Goal: Task Accomplishment & Management: Use online tool/utility

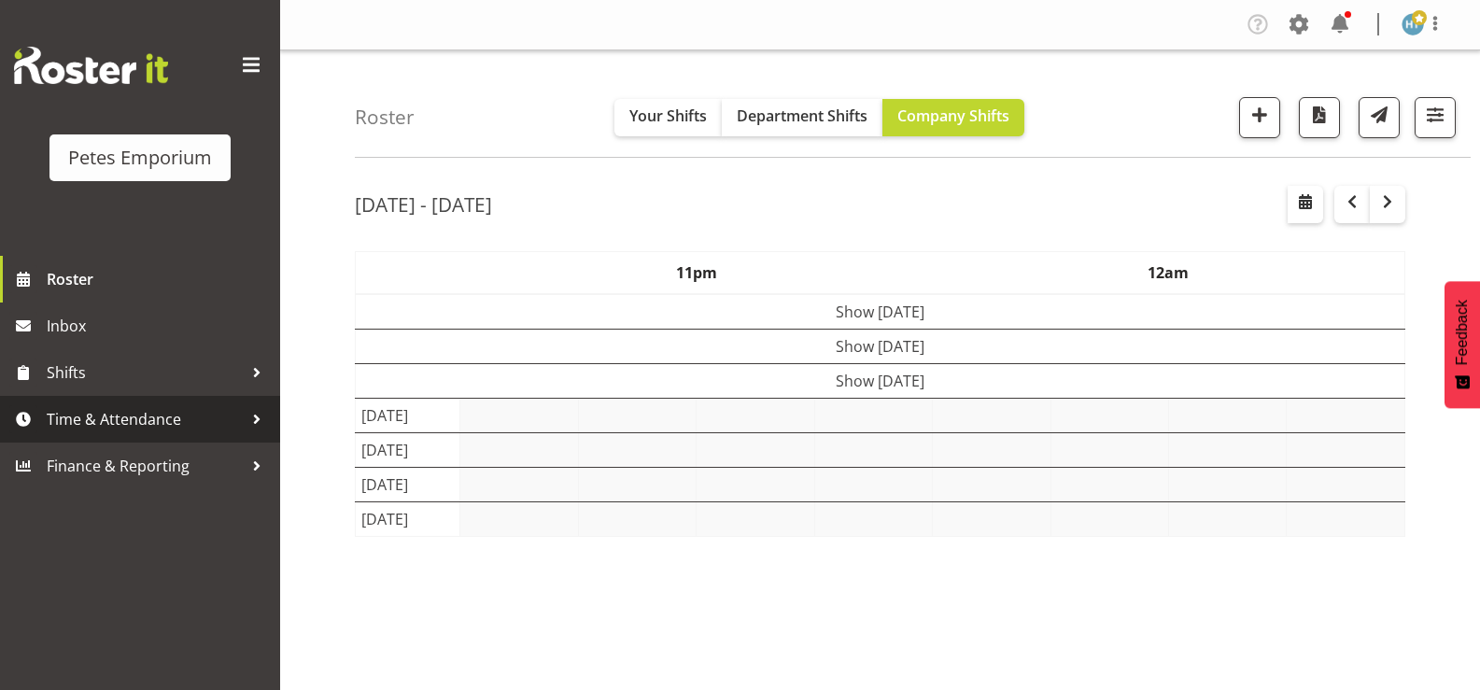
click at [133, 417] on span "Time & Attendance" at bounding box center [145, 419] width 196 height 28
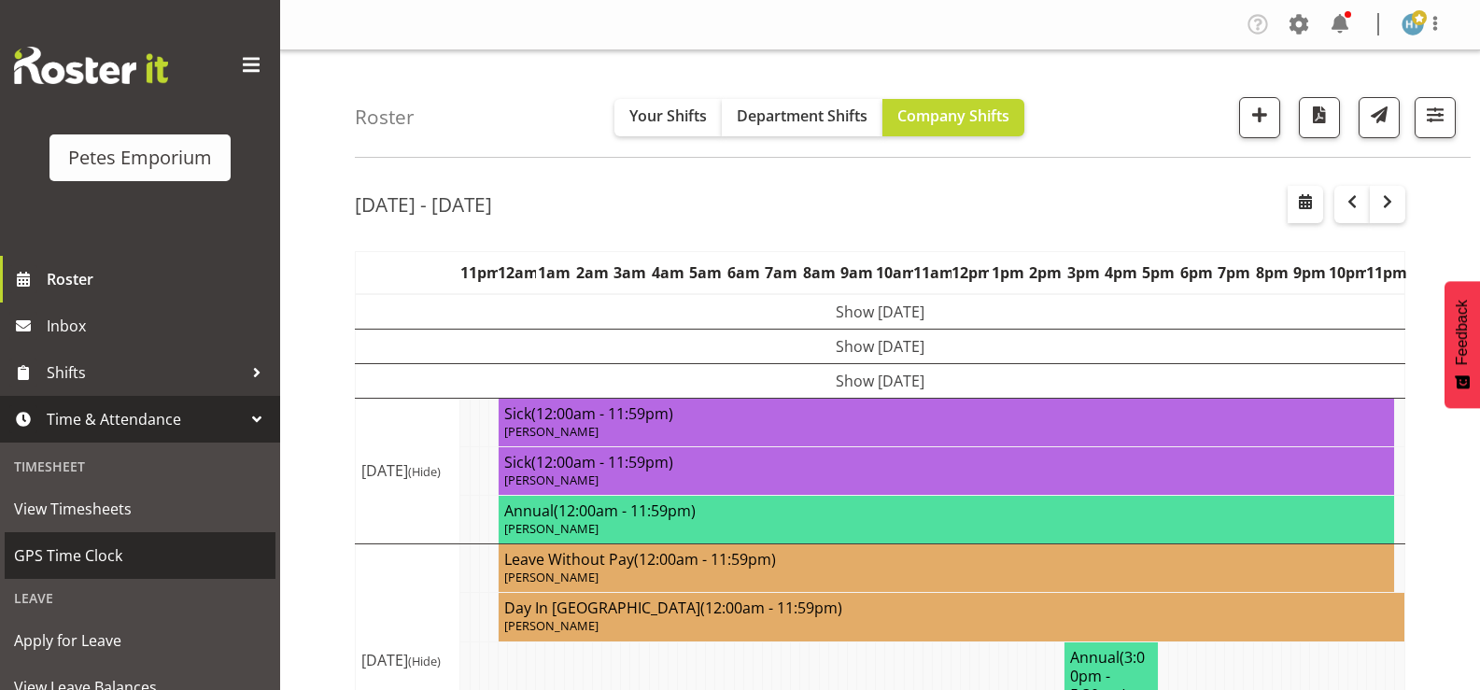
click at [95, 560] on span "GPS Time Clock" at bounding box center [140, 556] width 252 height 28
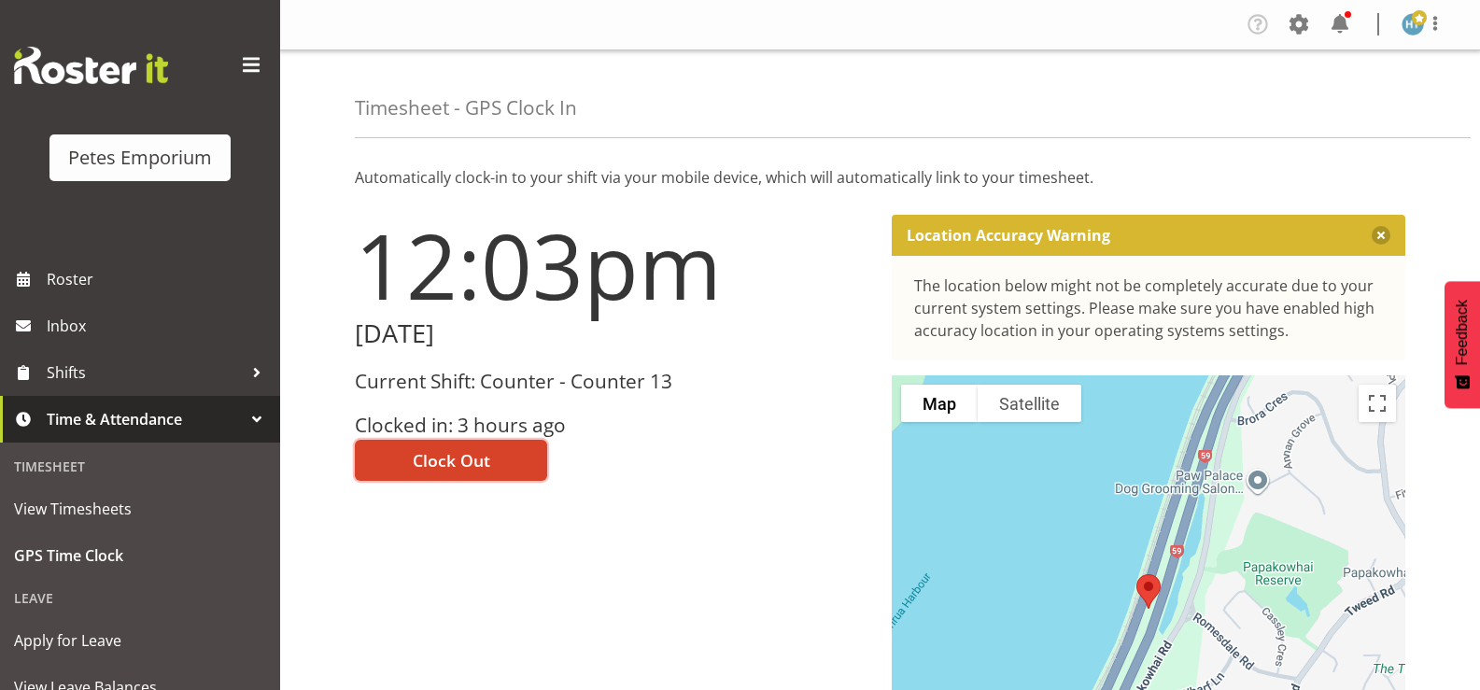
click at [428, 456] on span "Clock Out" at bounding box center [452, 460] width 78 height 24
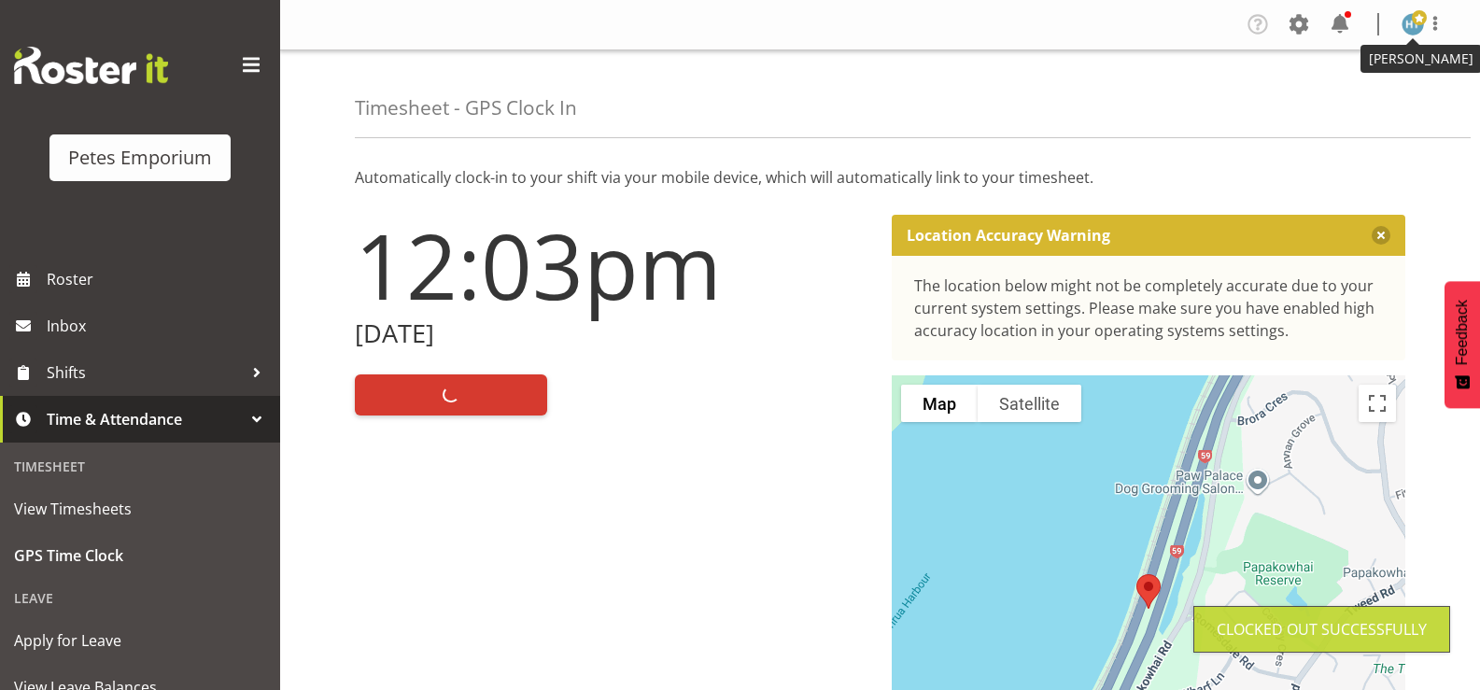
click at [1421, 26] on img at bounding box center [1413, 24] width 22 height 22
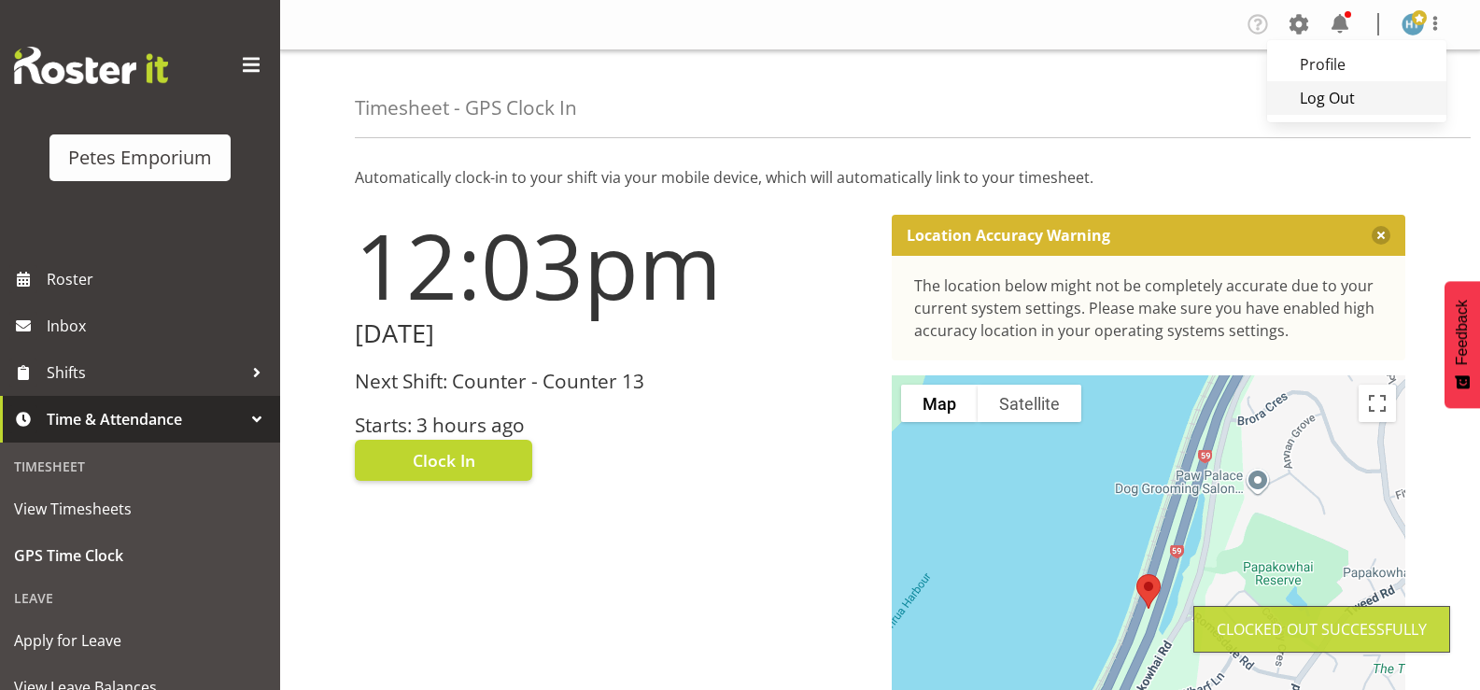
click at [1345, 99] on link "Log Out" at bounding box center [1356, 98] width 179 height 34
